Goal: Information Seeking & Learning: Learn about a topic

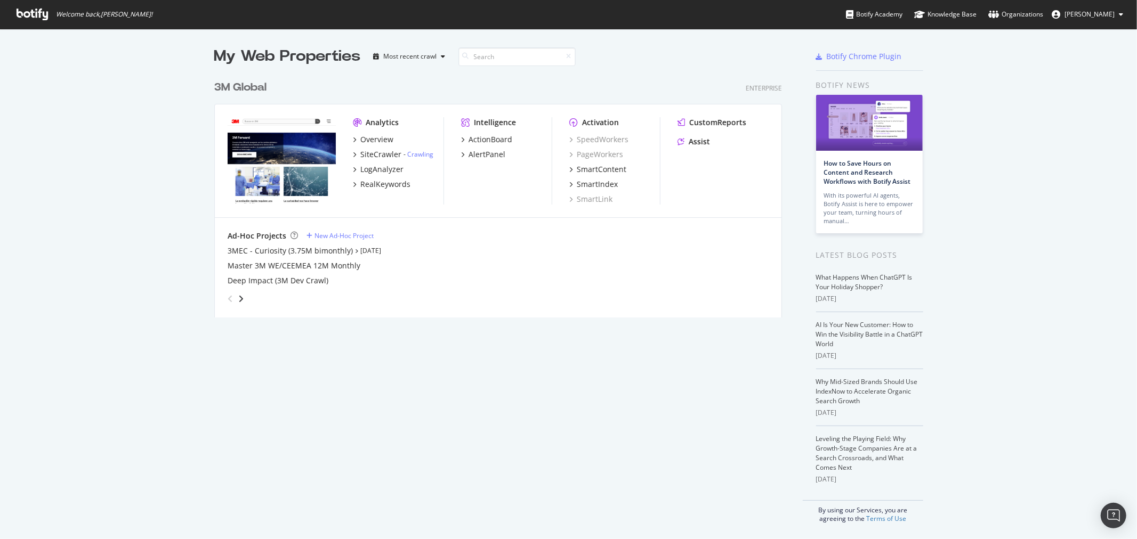
scroll to position [530, 1119]
click at [877, 165] on link "How to Save Hours on Content and Research Workflows with Botify Assist" at bounding box center [867, 172] width 87 height 27
click at [898, 390] on link "Why Mid-Sized Brands Should Use IndexNow to Accelerate Organic Search Growth" at bounding box center [867, 391] width 102 height 28
click at [233, 87] on div "3M Global" at bounding box center [240, 87] width 52 height 15
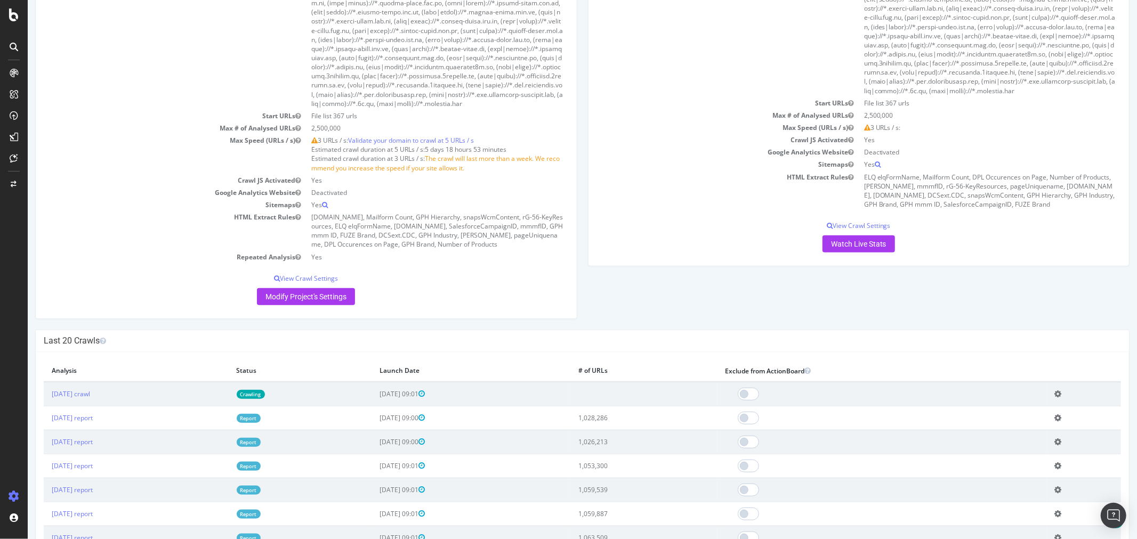
scroll to position [888, 0]
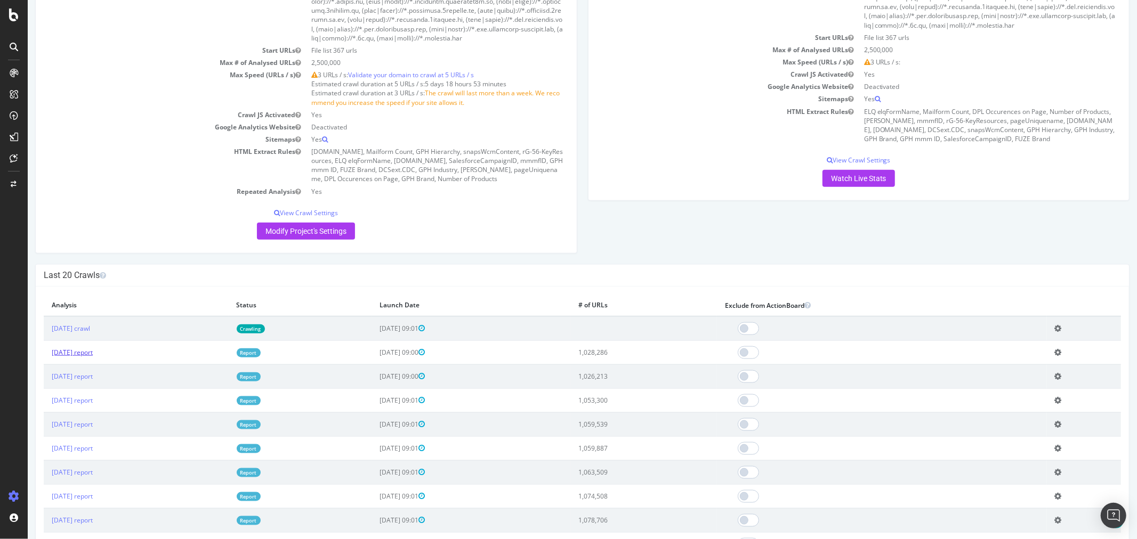
click at [63, 357] on link "[DATE] report" at bounding box center [71, 352] width 41 height 9
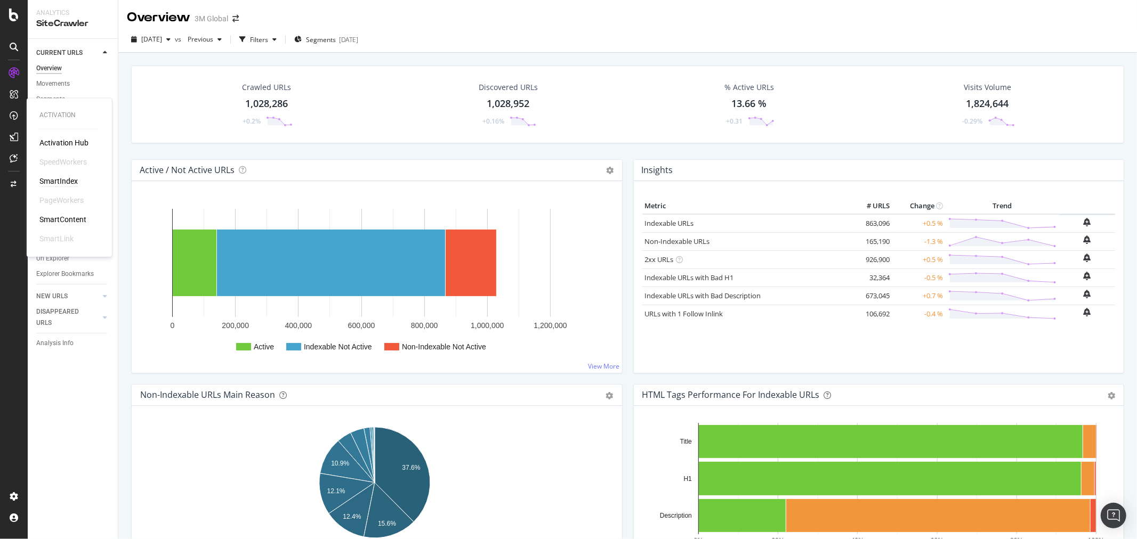
click at [68, 178] on div "SmartIndex" at bounding box center [58, 181] width 38 height 11
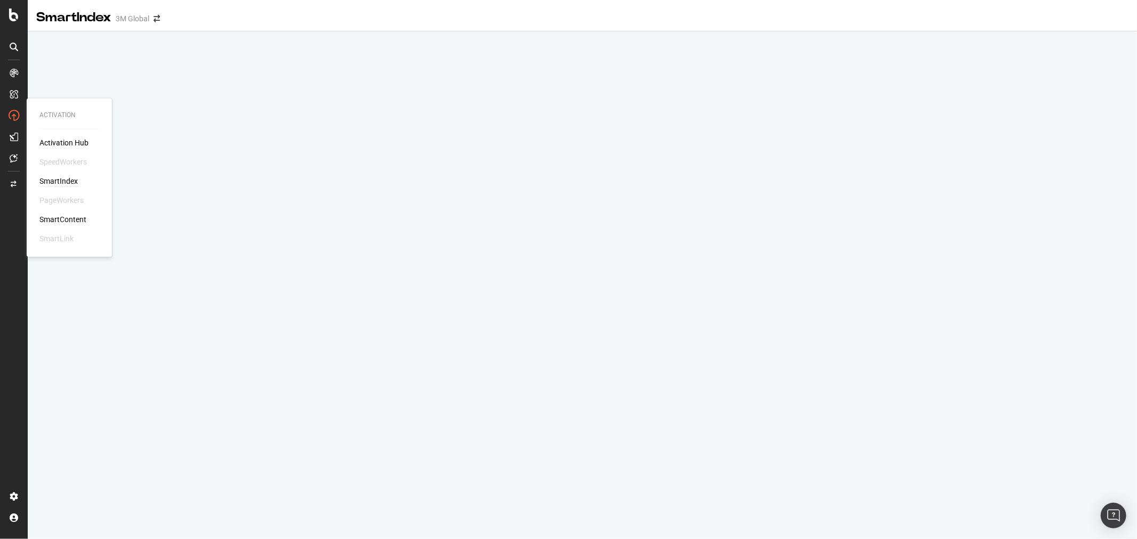
click at [11, 113] on icon at bounding box center [14, 115] width 11 height 11
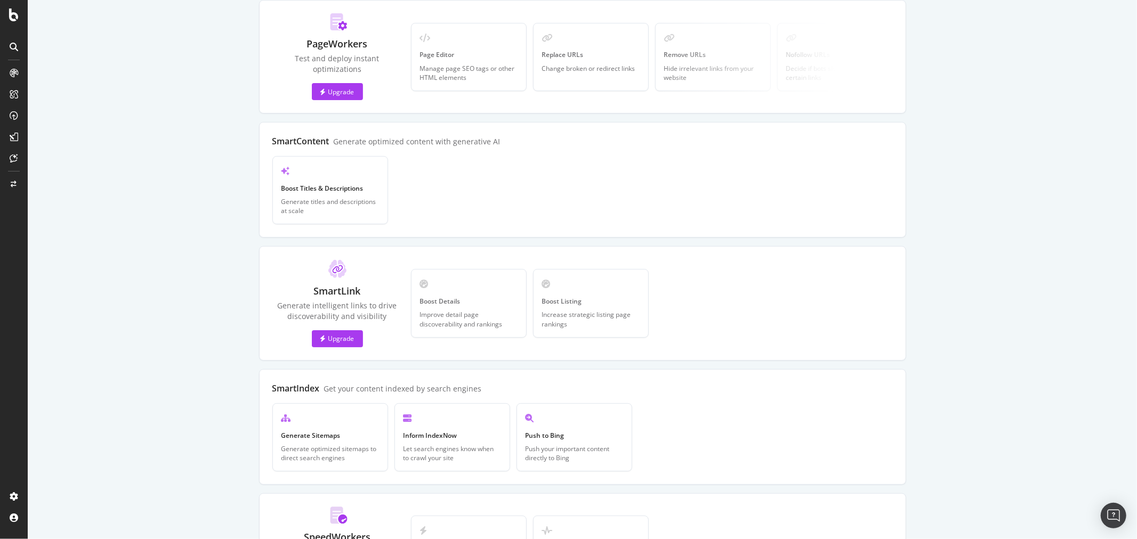
scroll to position [166, 0]
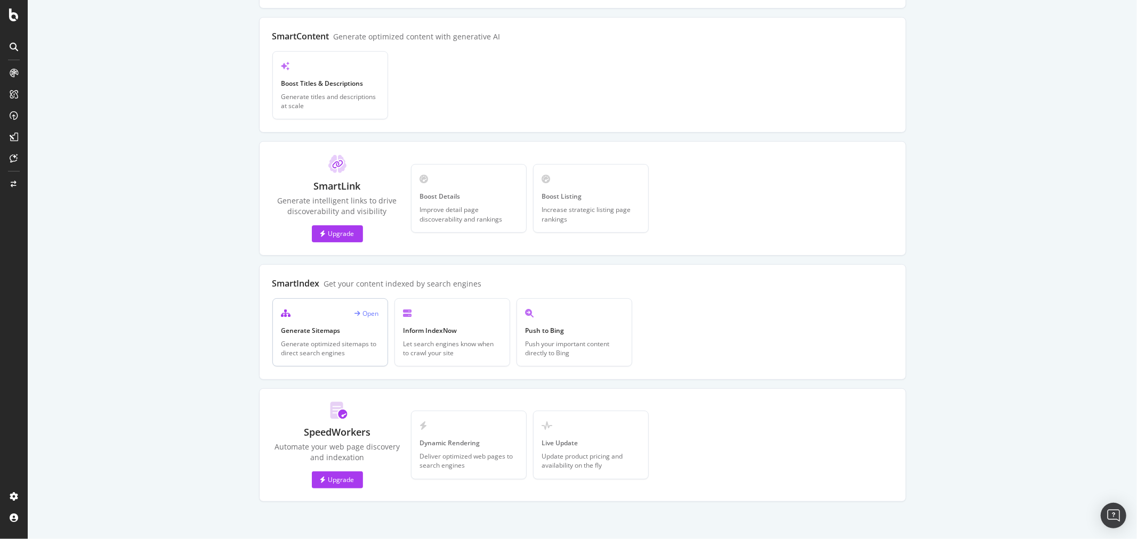
click at [358, 312] on div "Open" at bounding box center [367, 313] width 24 height 9
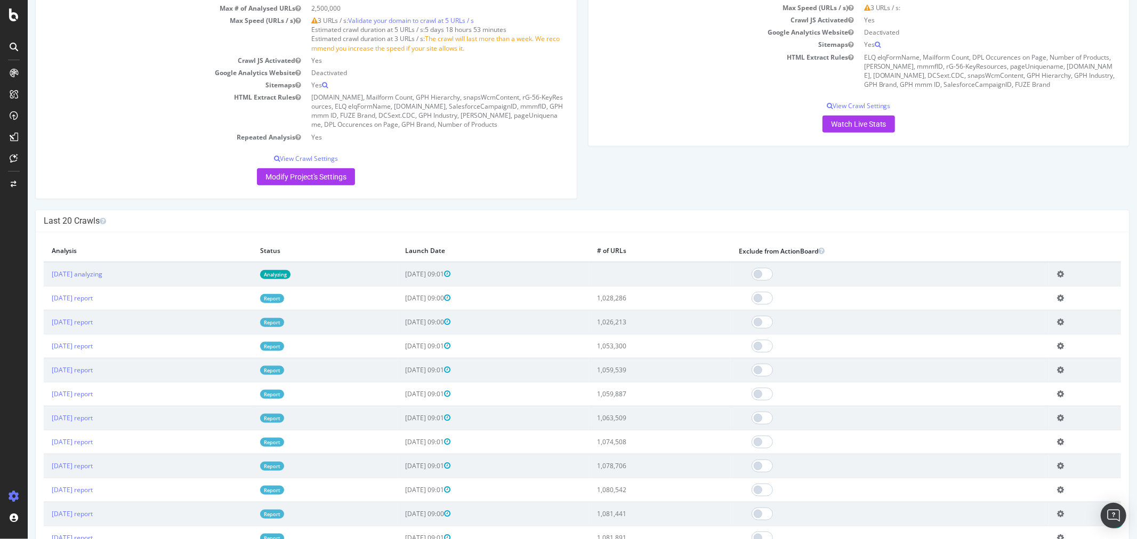
scroll to position [947, 0]
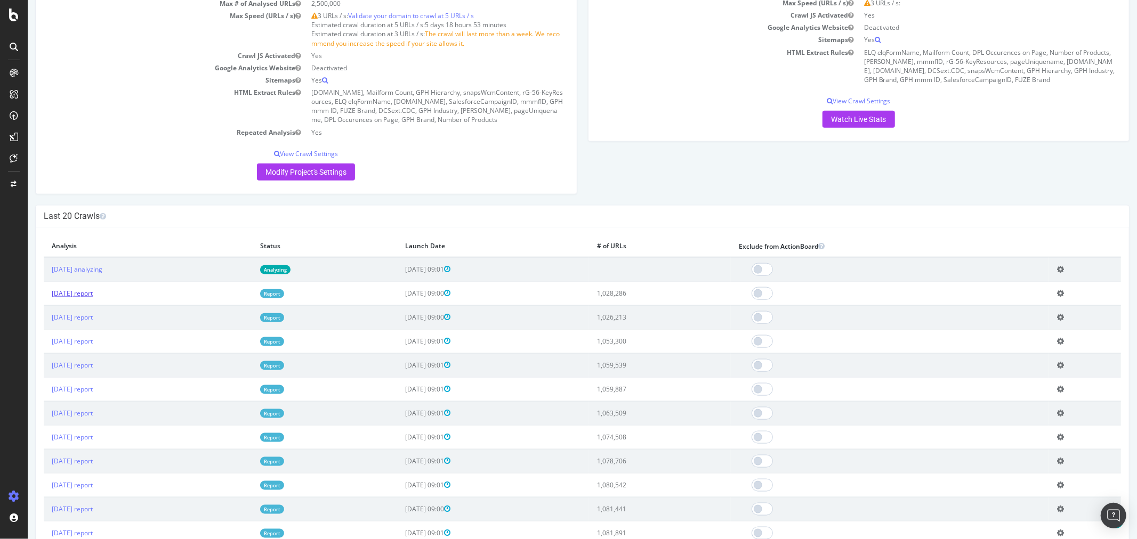
click at [92, 298] on link "[DATE] report" at bounding box center [71, 293] width 41 height 9
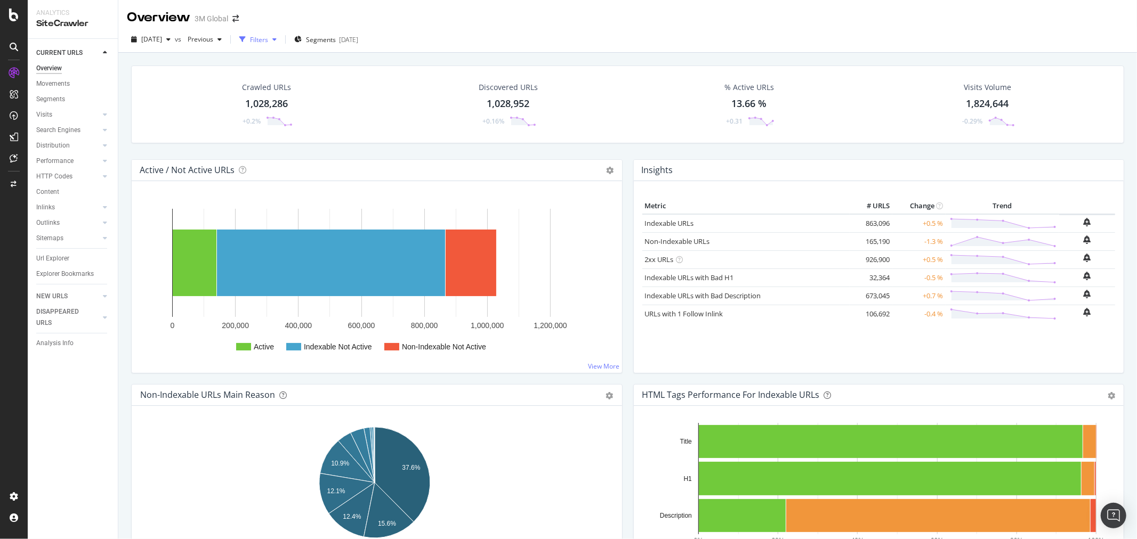
click at [281, 43] on div "Filters" at bounding box center [258, 39] width 46 height 16
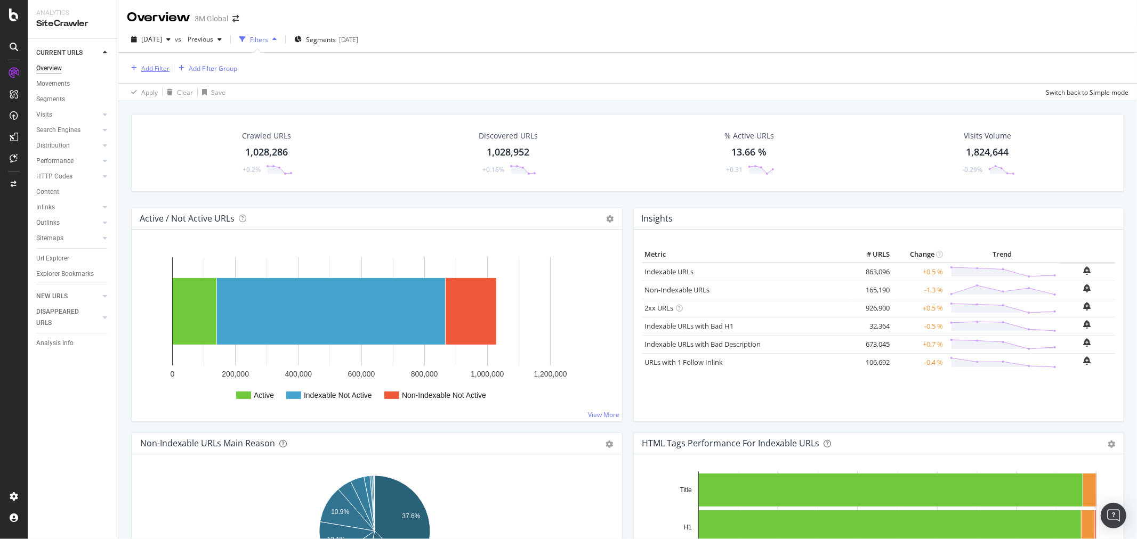
click at [155, 67] on div "Add Filter" at bounding box center [155, 68] width 28 height 9
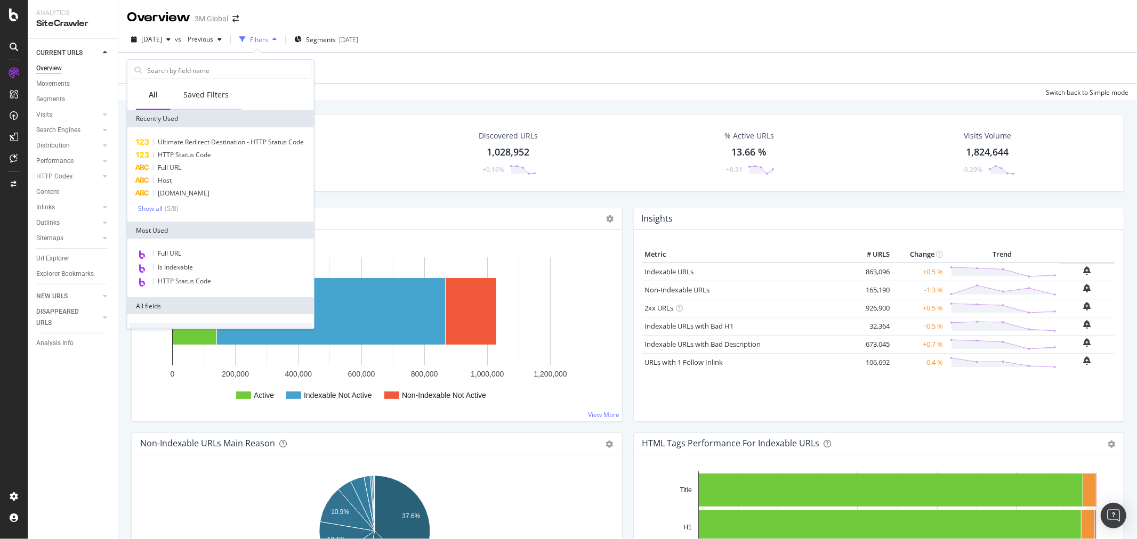
click at [211, 92] on div "Saved Filters" at bounding box center [205, 95] width 45 height 11
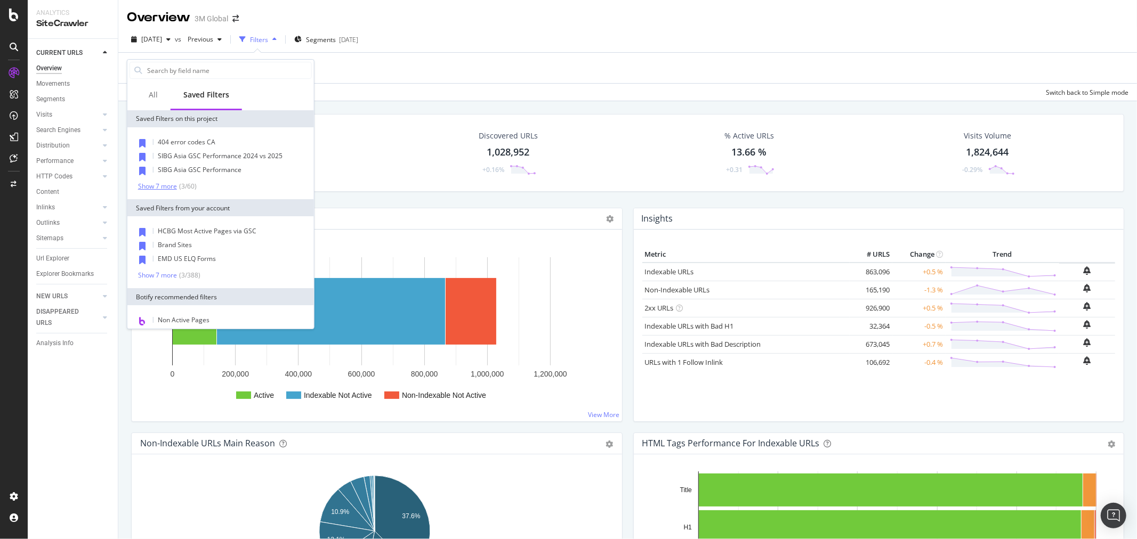
click at [166, 189] on div "Show 7 more" at bounding box center [157, 186] width 39 height 7
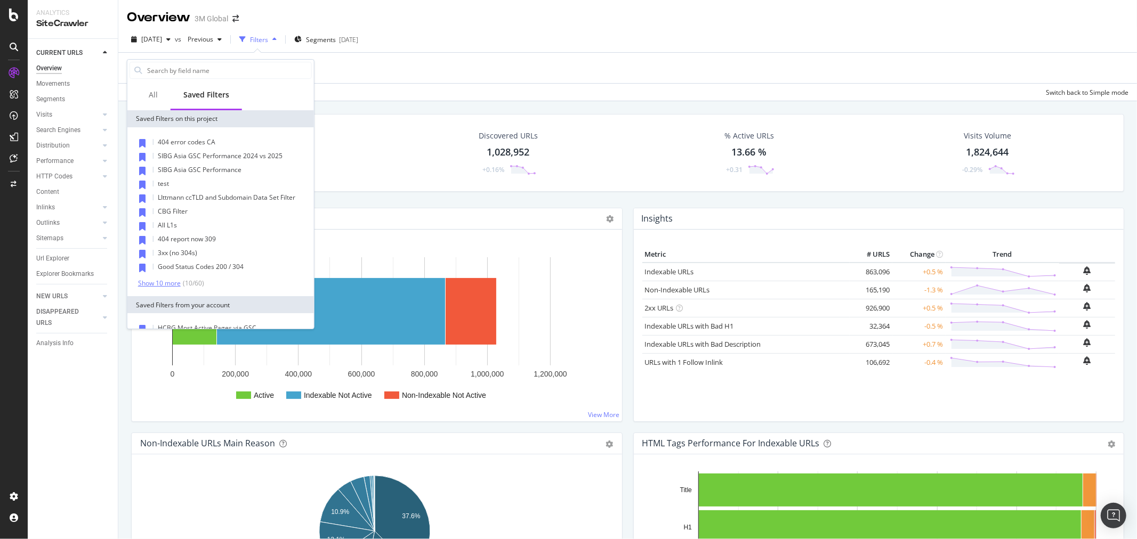
click at [161, 284] on div "Show 10 more" at bounding box center [159, 283] width 43 height 7
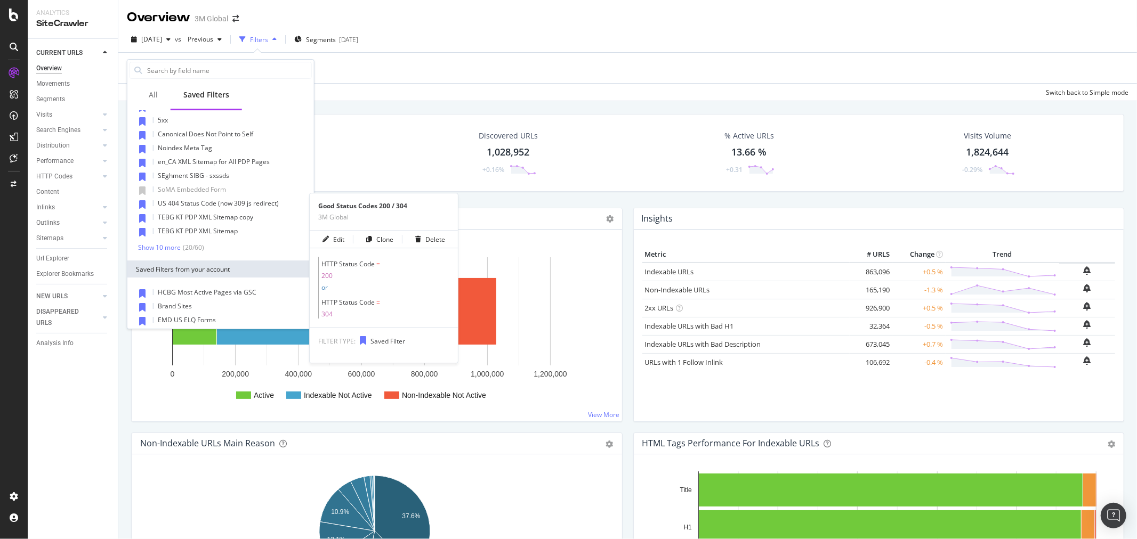
scroll to position [177, 0]
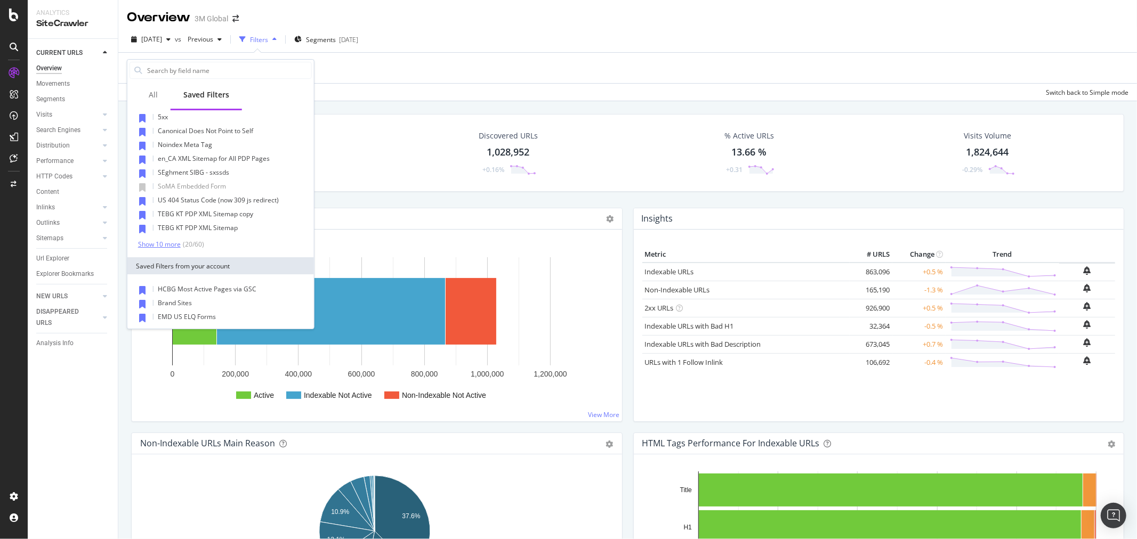
click at [167, 244] on div "Show 10 more" at bounding box center [159, 244] width 43 height 7
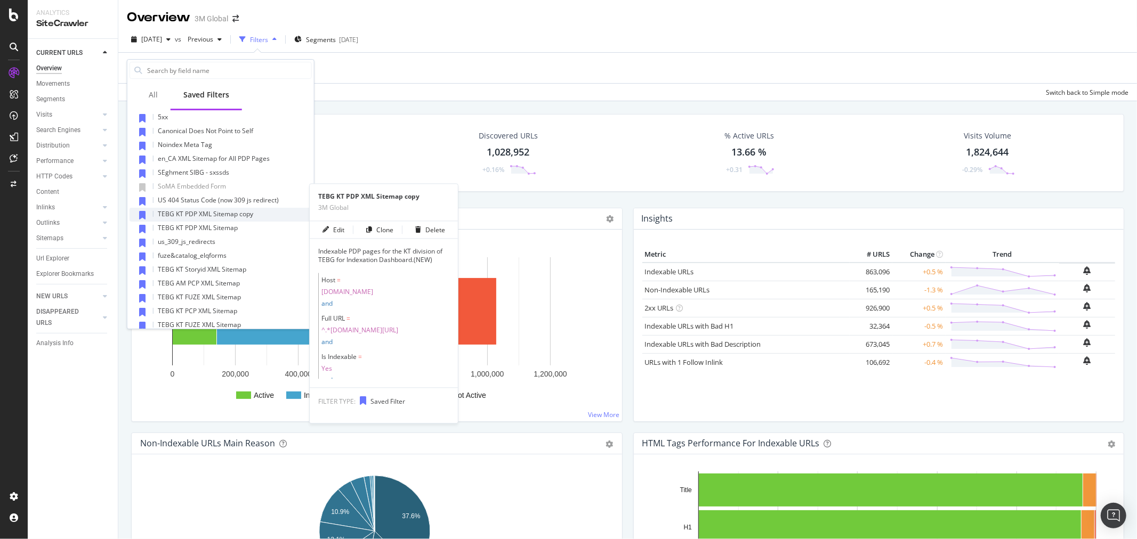
scroll to position [296, 0]
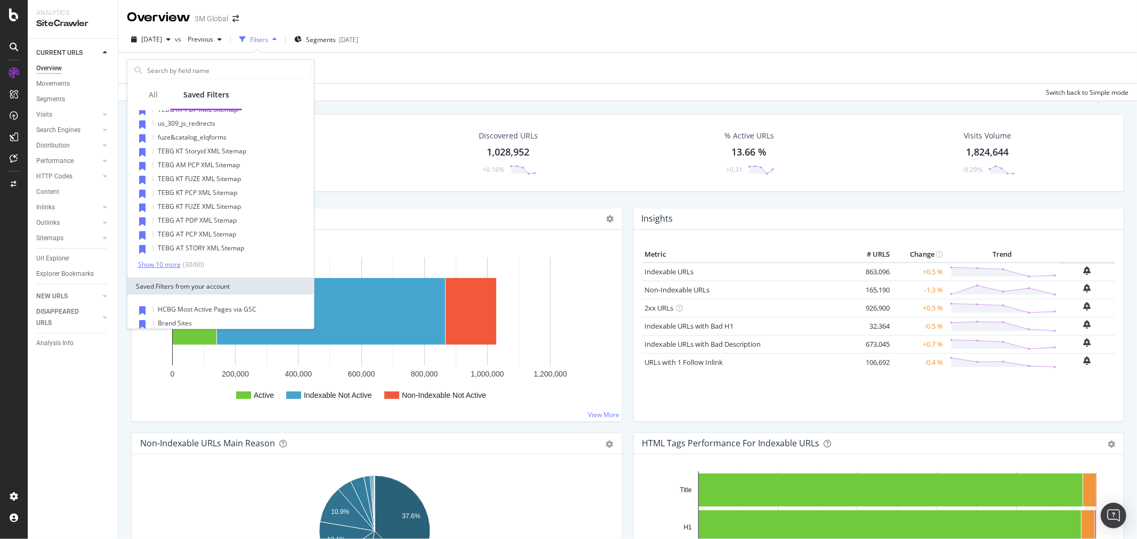
click at [167, 264] on div "Show 10 more" at bounding box center [159, 264] width 43 height 7
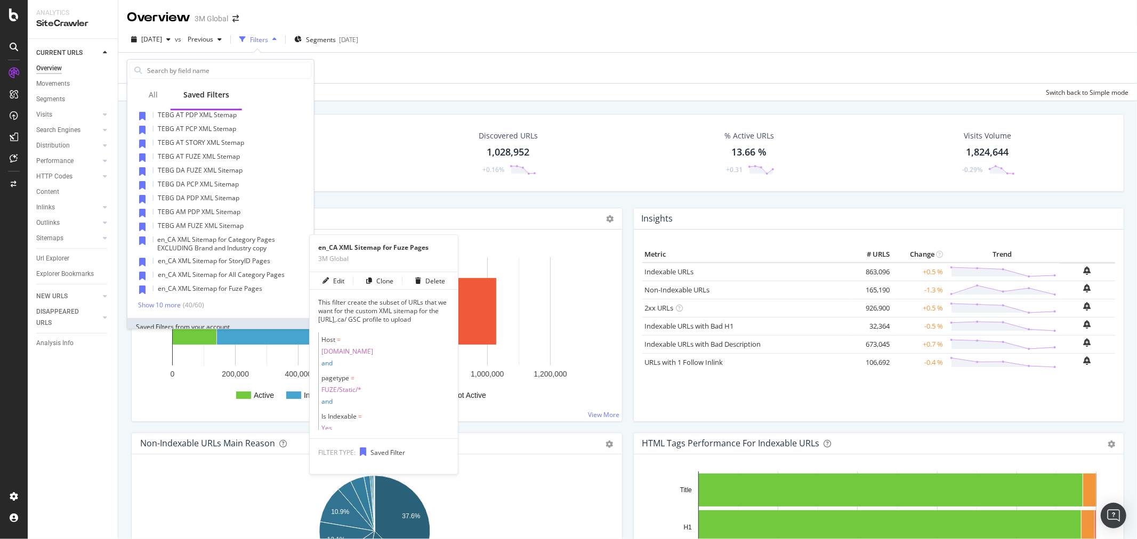
scroll to position [473, 0]
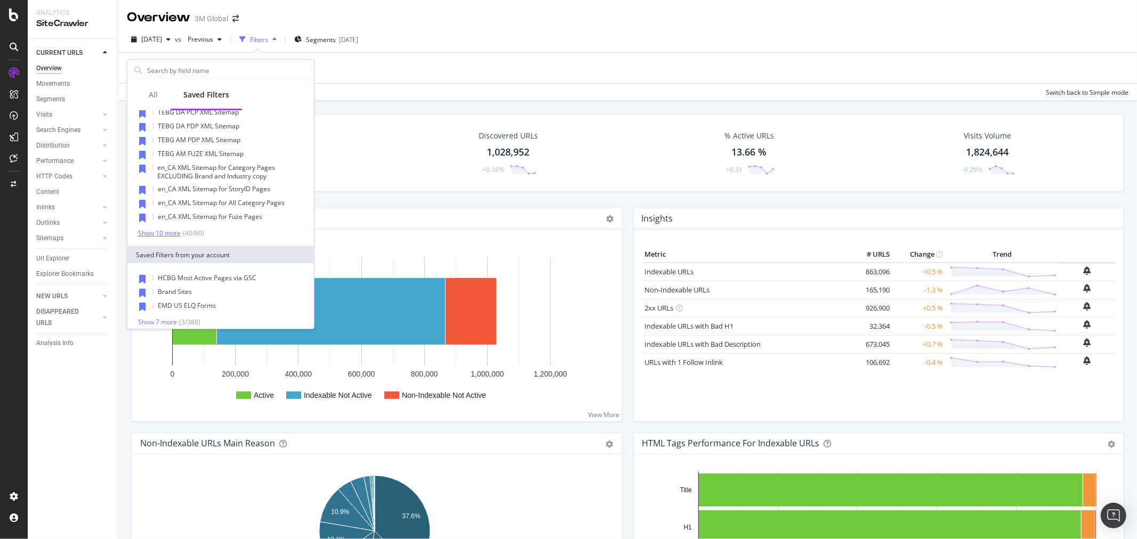
click at [161, 234] on div "Show 10 more" at bounding box center [159, 233] width 43 height 7
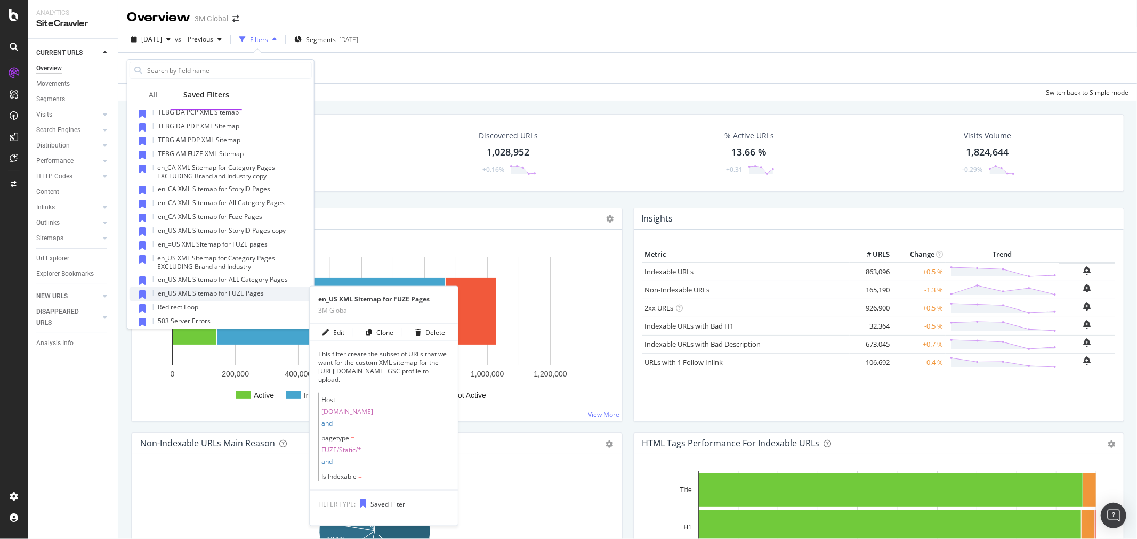
click at [247, 294] on span "en_US XML Sitemap for FUZE Pages" at bounding box center [211, 293] width 106 height 9
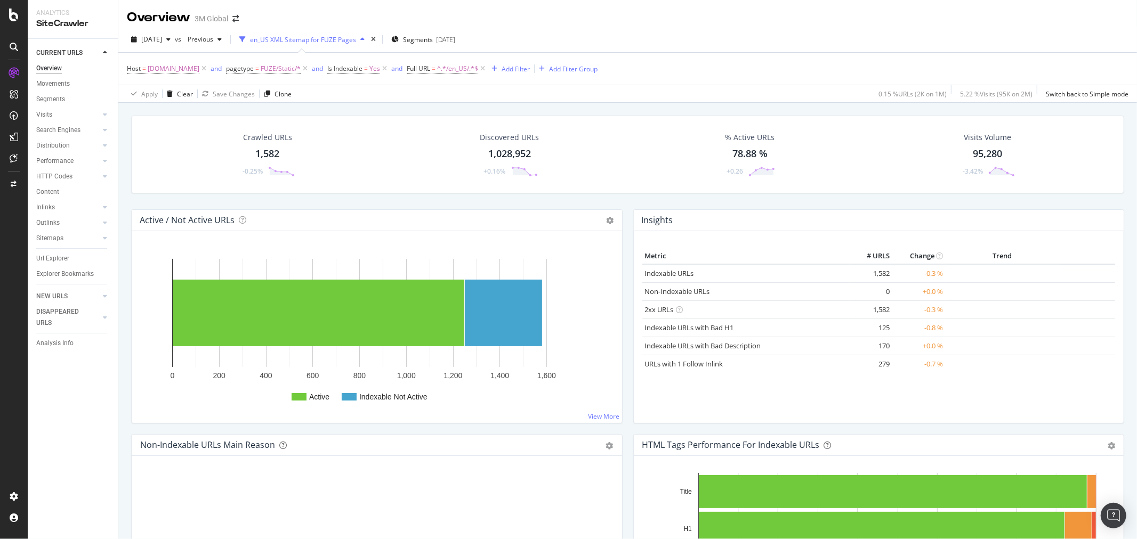
drag, startPoint x: 60, startPoint y: 258, endPoint x: 131, endPoint y: 238, distance: 74.2
click at [60, 258] on div "Url Explorer" at bounding box center [52, 258] width 33 height 11
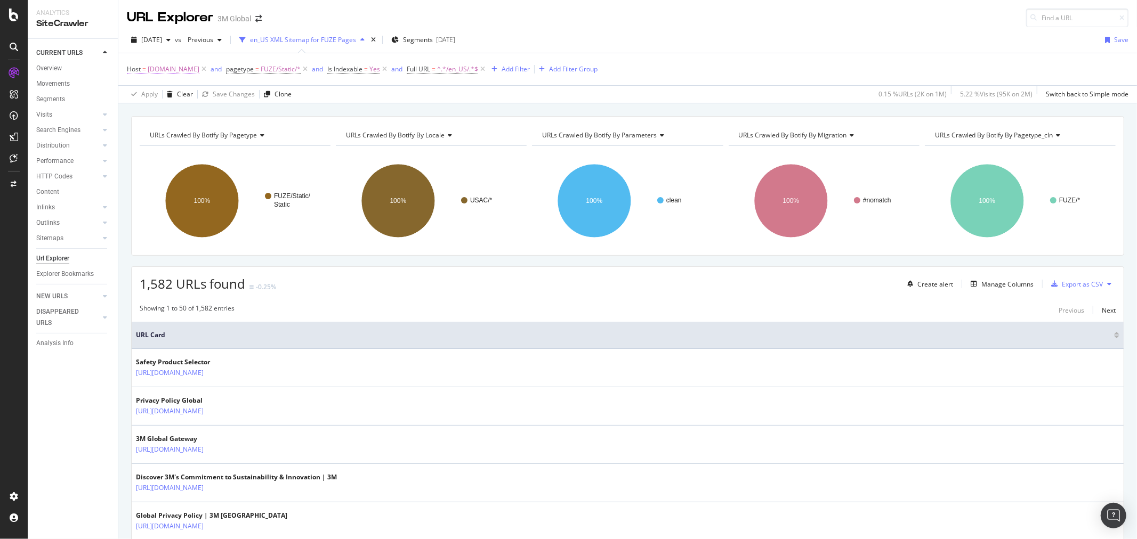
click at [164, 70] on span "www.3m.com" at bounding box center [174, 69] width 52 height 15
click at [677, 47] on div "2025 Aug. 24th vs Previous en_US XML Sitemap for FUZE Pages Segments 2025-08-12…" at bounding box center [627, 41] width 1018 height 21
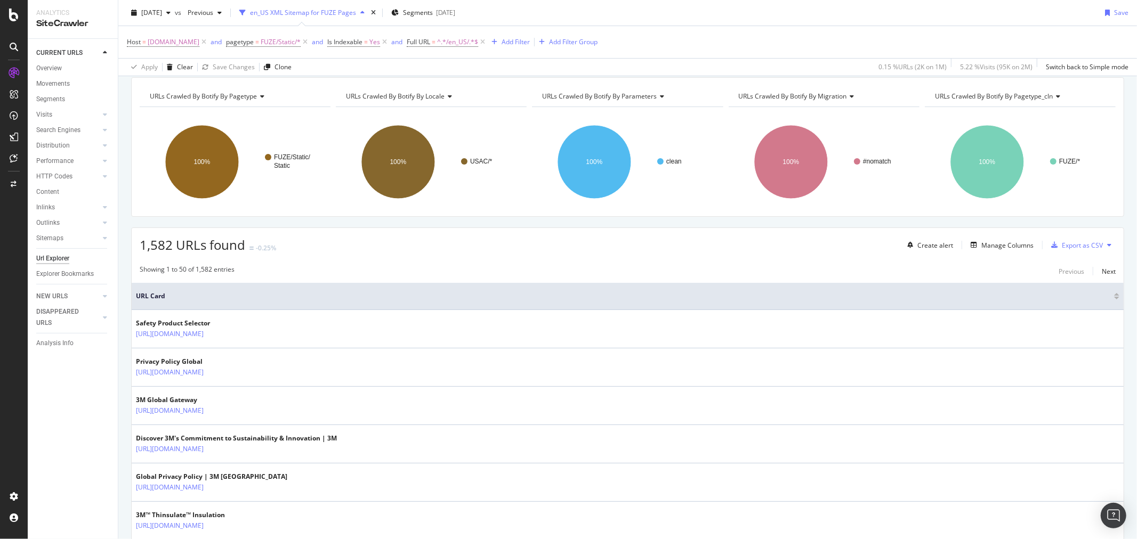
scroll to position [59, 0]
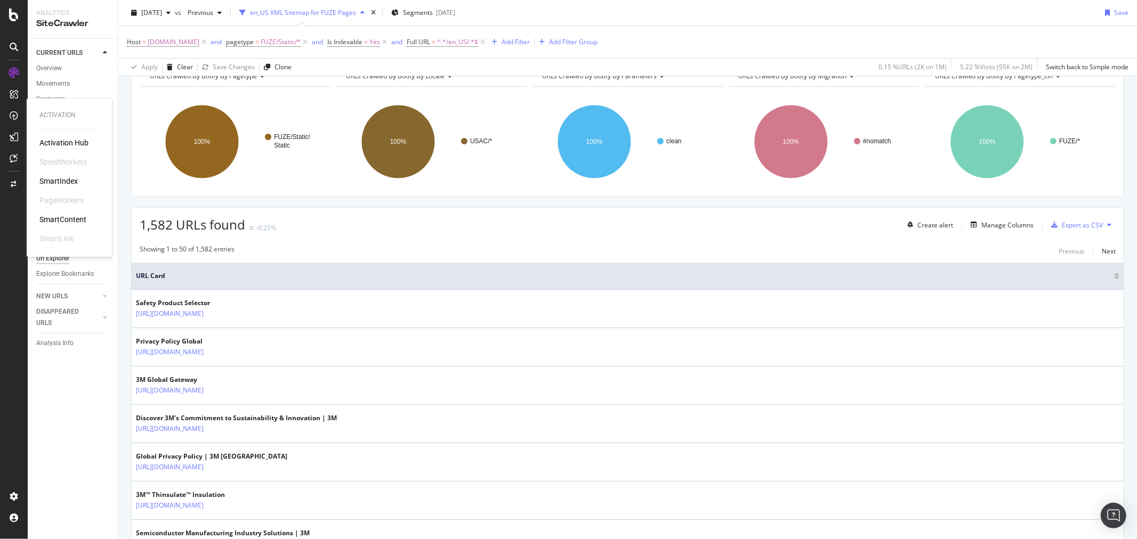
click at [70, 144] on div "Activation Hub" at bounding box center [63, 143] width 49 height 11
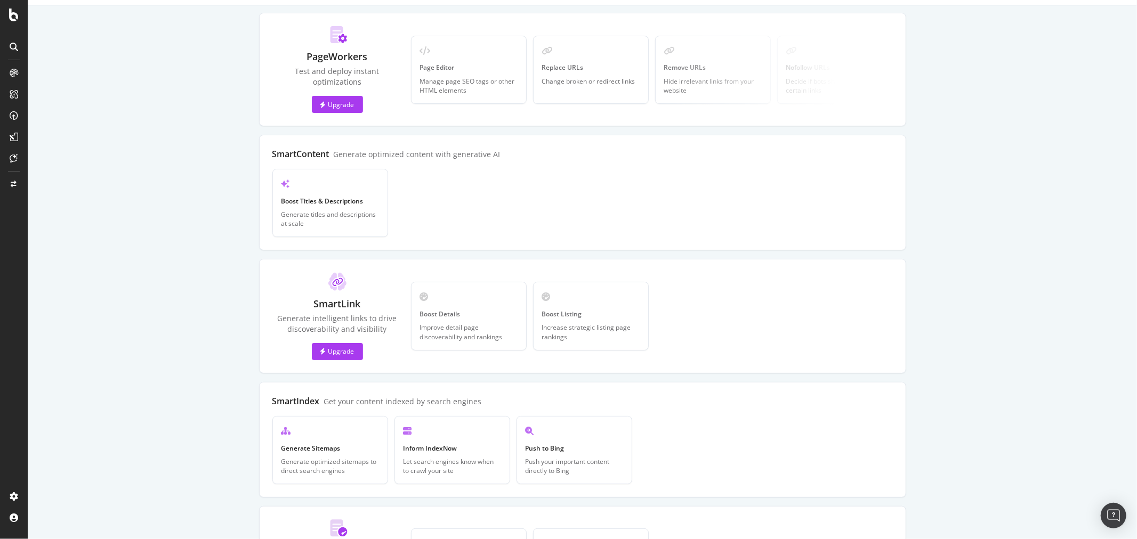
scroll to position [166, 0]
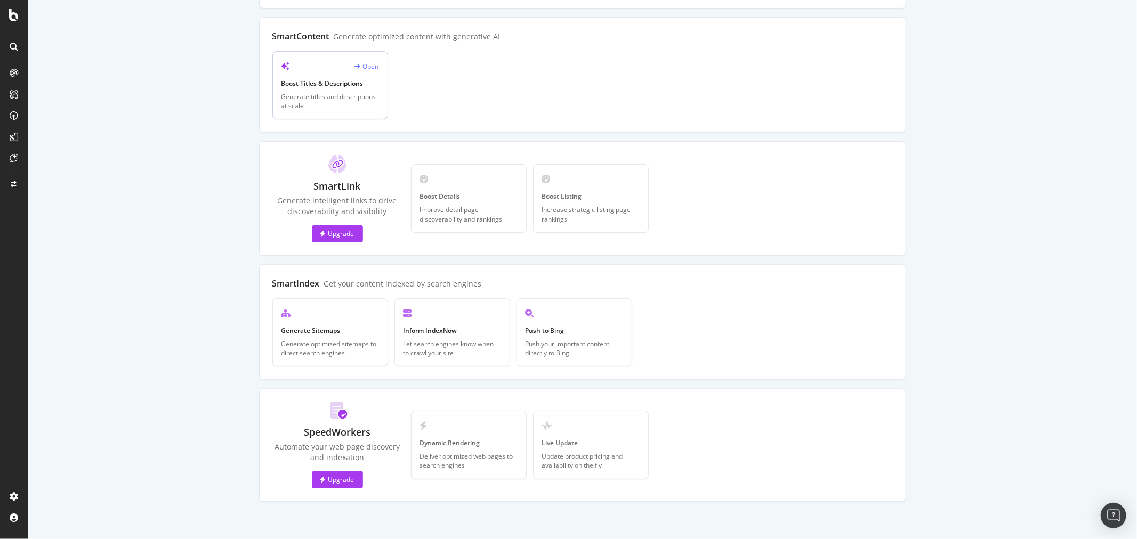
click at [366, 63] on div "Open" at bounding box center [367, 66] width 24 height 9
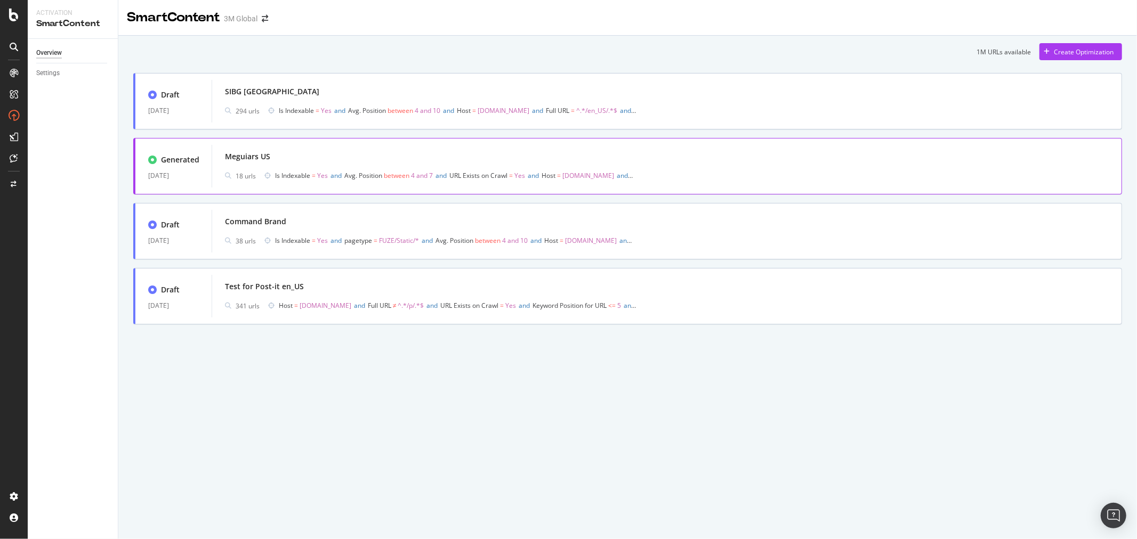
click at [245, 161] on div "Meguiars US" at bounding box center [247, 156] width 45 height 11
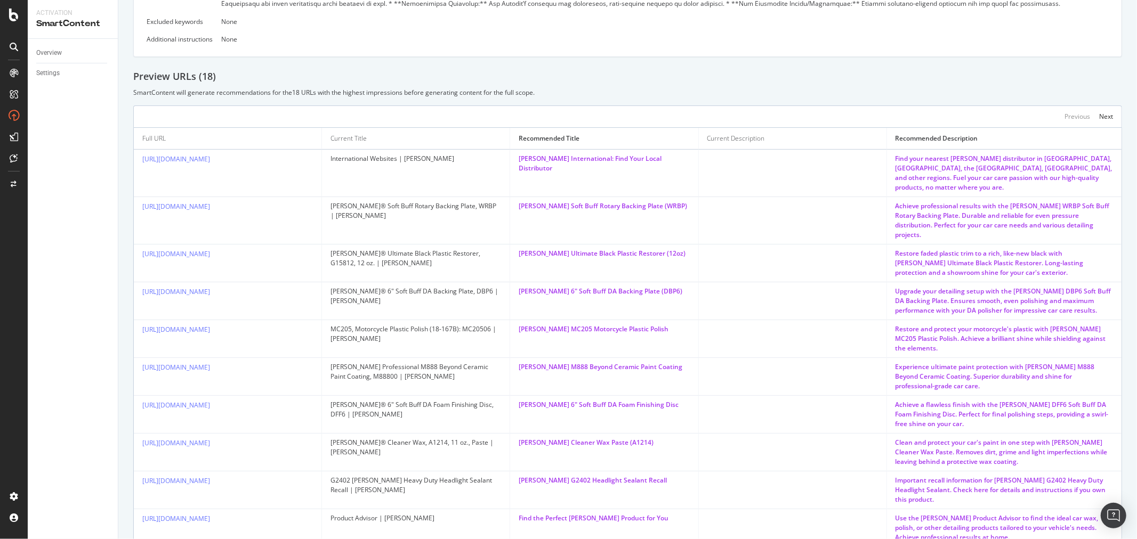
scroll to position [444, 0]
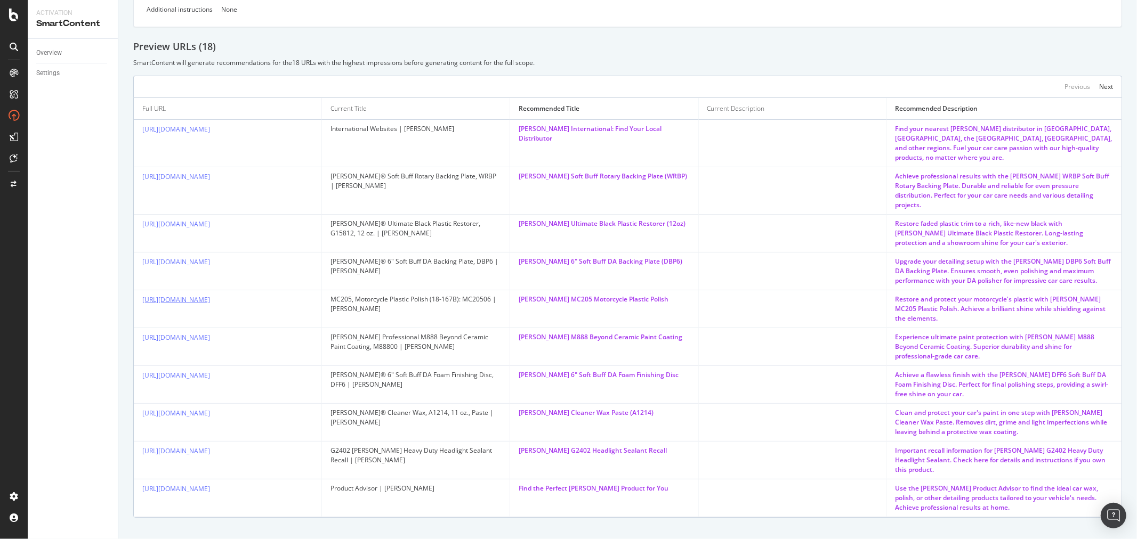
click at [210, 295] on link "https://www.meguiars.com/node/20811" at bounding box center [176, 299] width 68 height 9
click at [210, 126] on link "https://www.meguiars.com/International" at bounding box center [176, 129] width 68 height 9
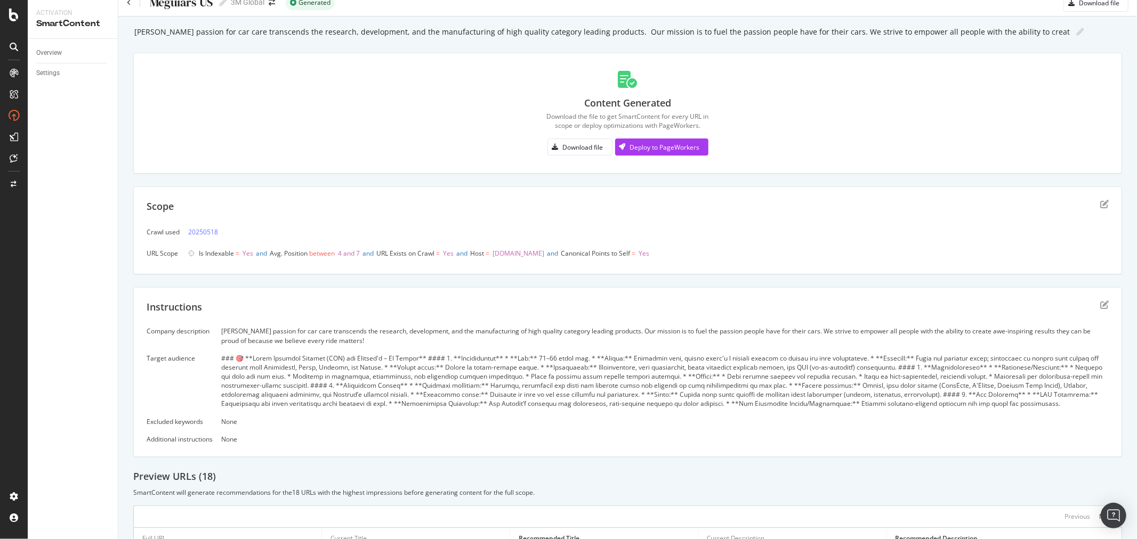
scroll to position [0, 0]
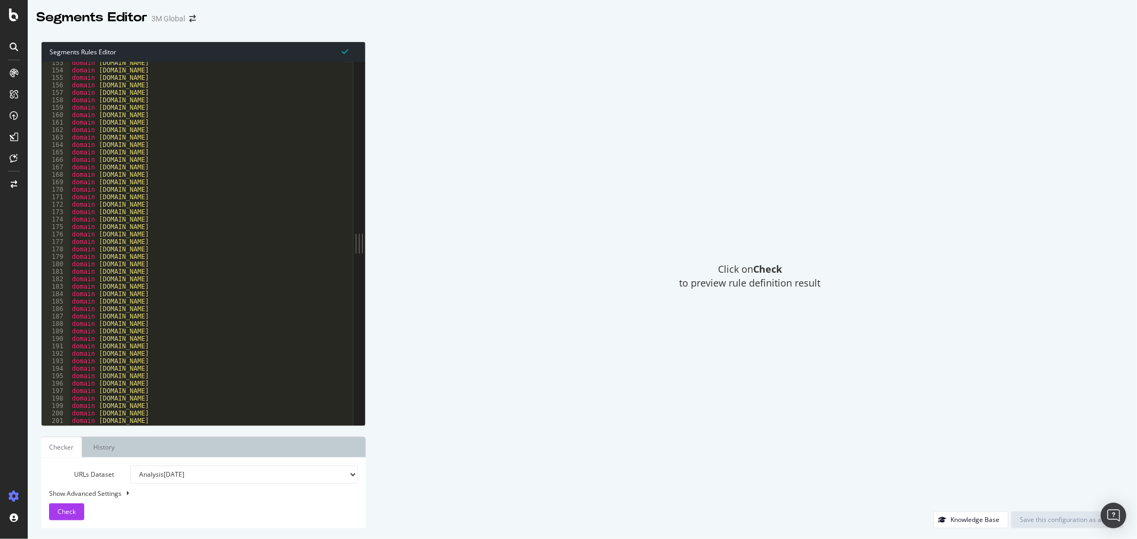
scroll to position [793, 0]
